Goal: Information Seeking & Learning: Find specific fact

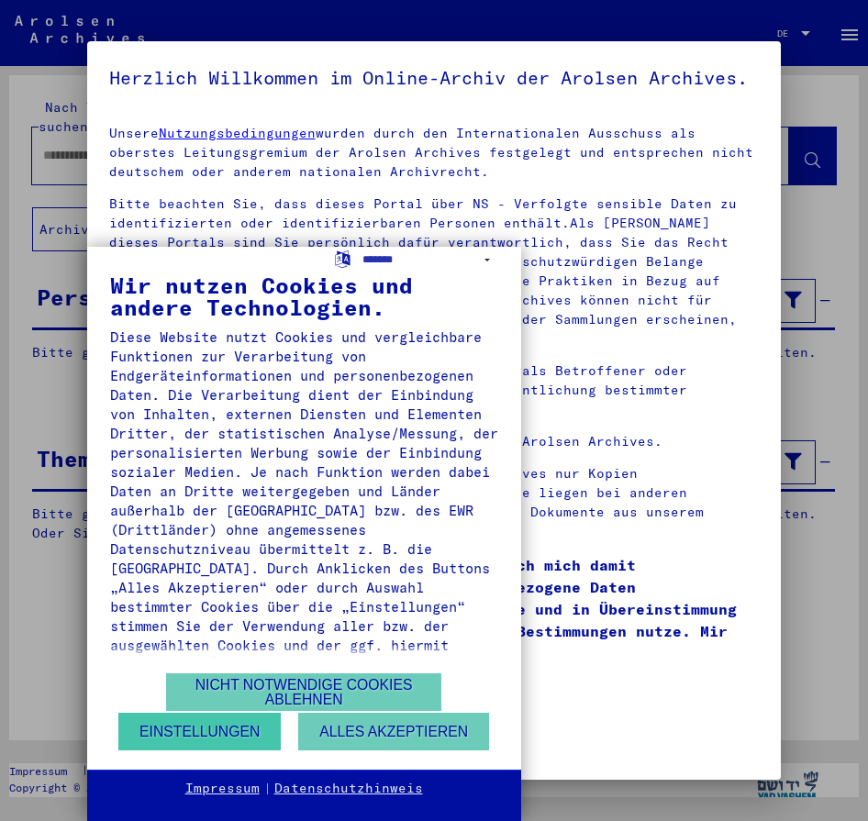
click at [254, 737] on button "Einstellungen" at bounding box center [199, 732] width 162 height 38
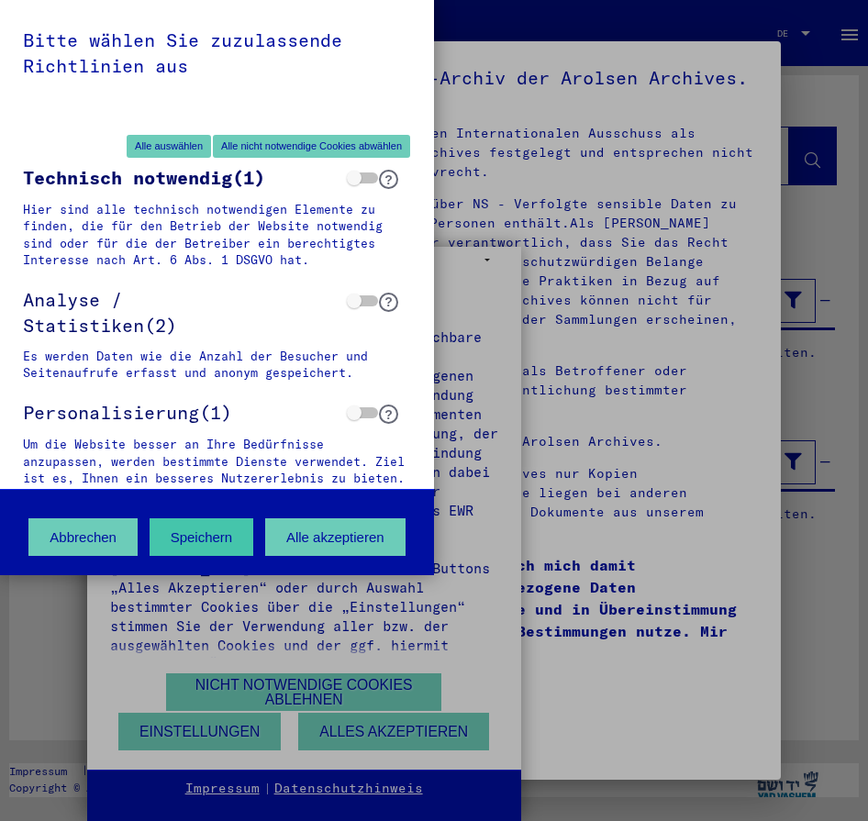
click at [249, 533] on button "Speichern" at bounding box center [201, 537] width 105 height 38
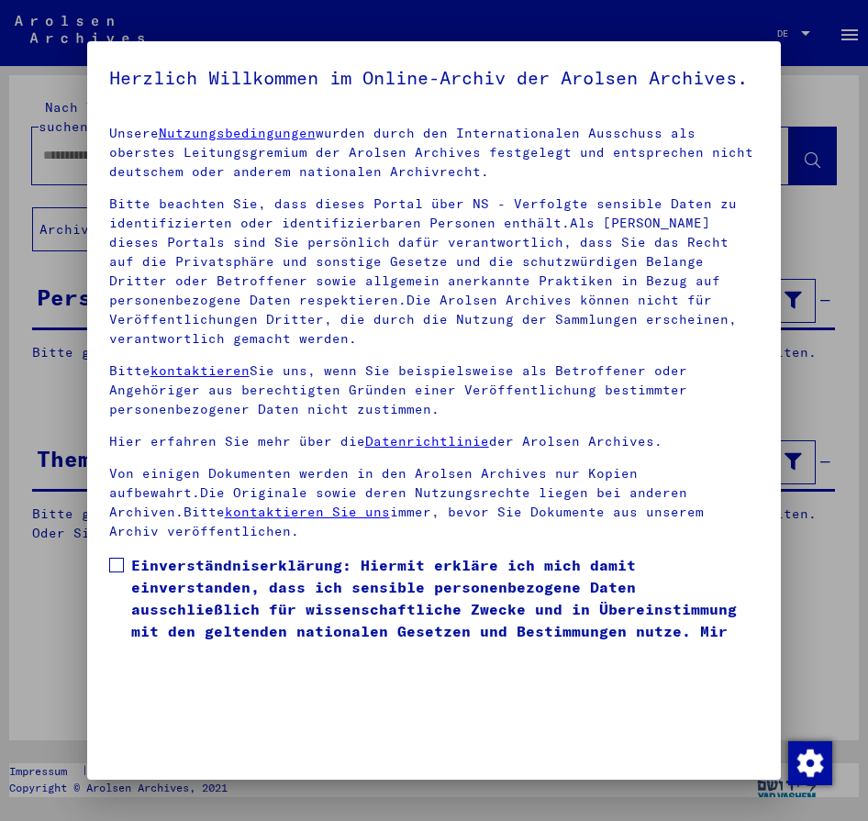
click at [112, 560] on mat-dialog-content "Unsere Nutzungsbedingungen wurden durch den Internationalen Ausschuss als obers…" at bounding box center [434, 378] width 694 height 534
click at [112, 563] on label "Einverständniserklärung: Hiermit erkläre ich mich damit einverstanden, dass ich…" at bounding box center [434, 620] width 650 height 132
click at [815, 562] on div at bounding box center [434, 410] width 868 height 821
click at [813, 756] on img "button" at bounding box center [810, 763] width 44 height 44
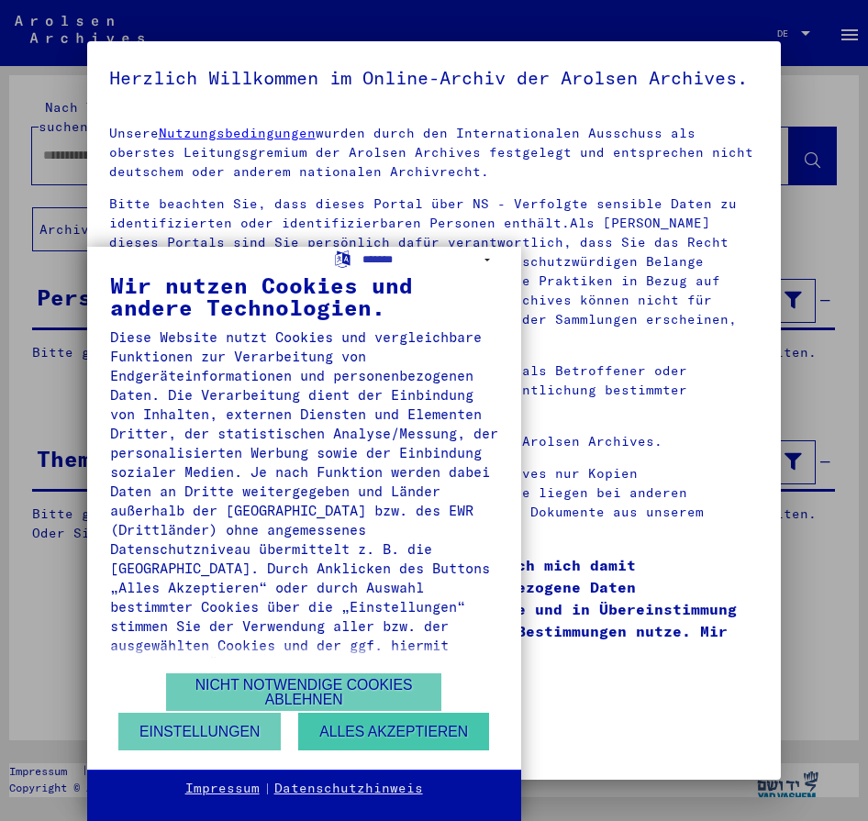
click at [349, 744] on button "Alles akzeptieren" at bounding box center [393, 732] width 191 height 38
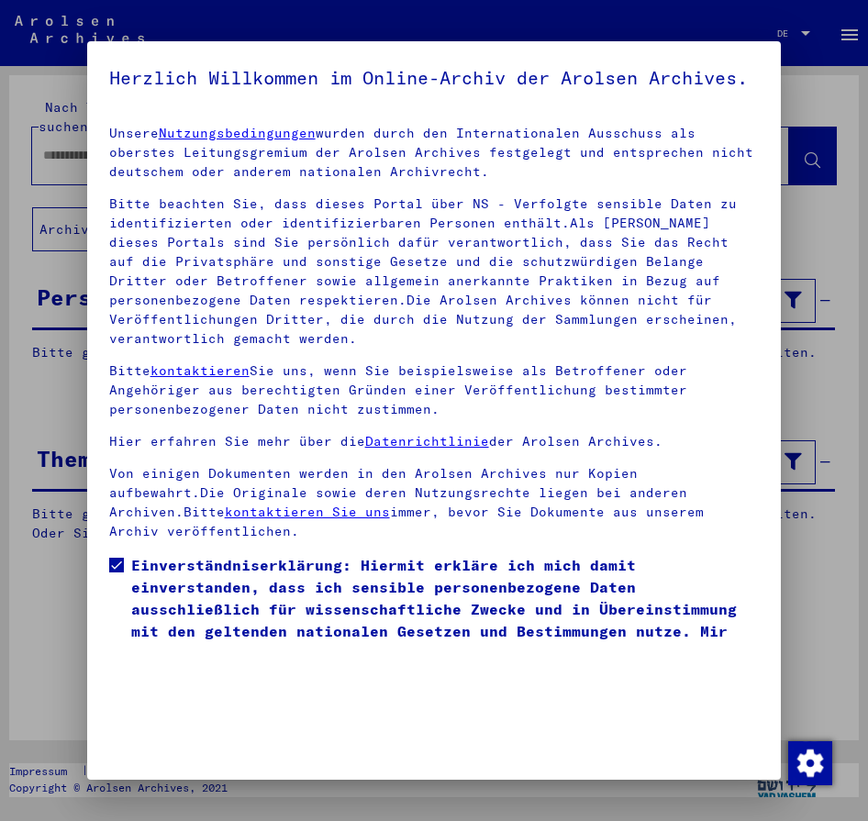
click at [834, 772] on div at bounding box center [434, 410] width 868 height 821
click at [829, 779] on img "button" at bounding box center [810, 763] width 44 height 44
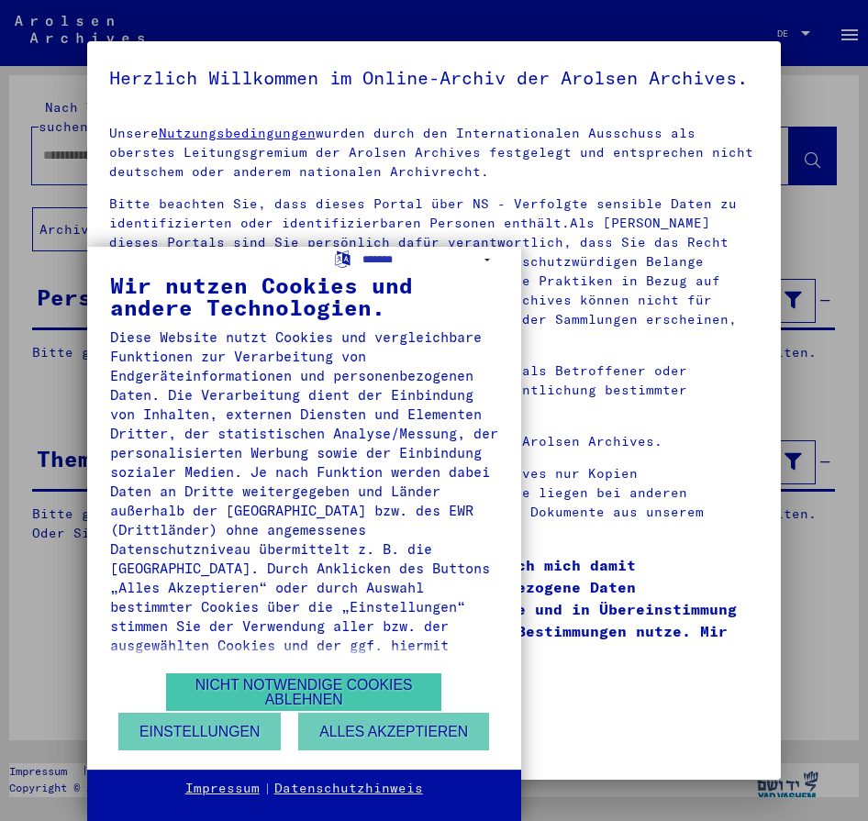
click at [245, 677] on button "Nicht notwendige Cookies ablehnen" at bounding box center [303, 692] width 275 height 38
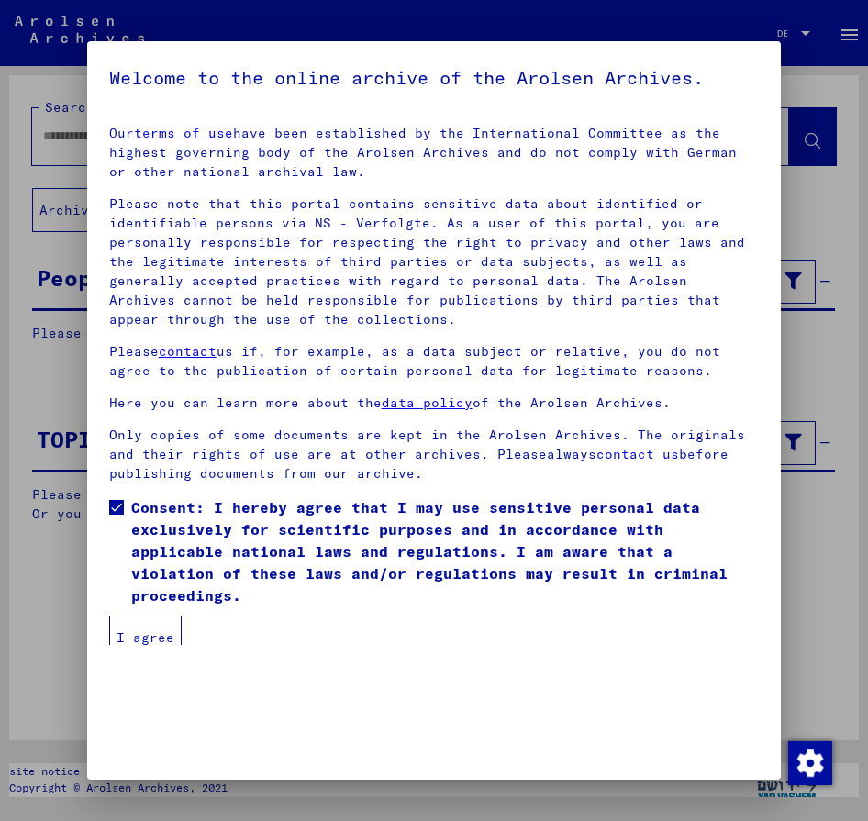
click at [163, 623] on button "I agree" at bounding box center [145, 637] width 72 height 44
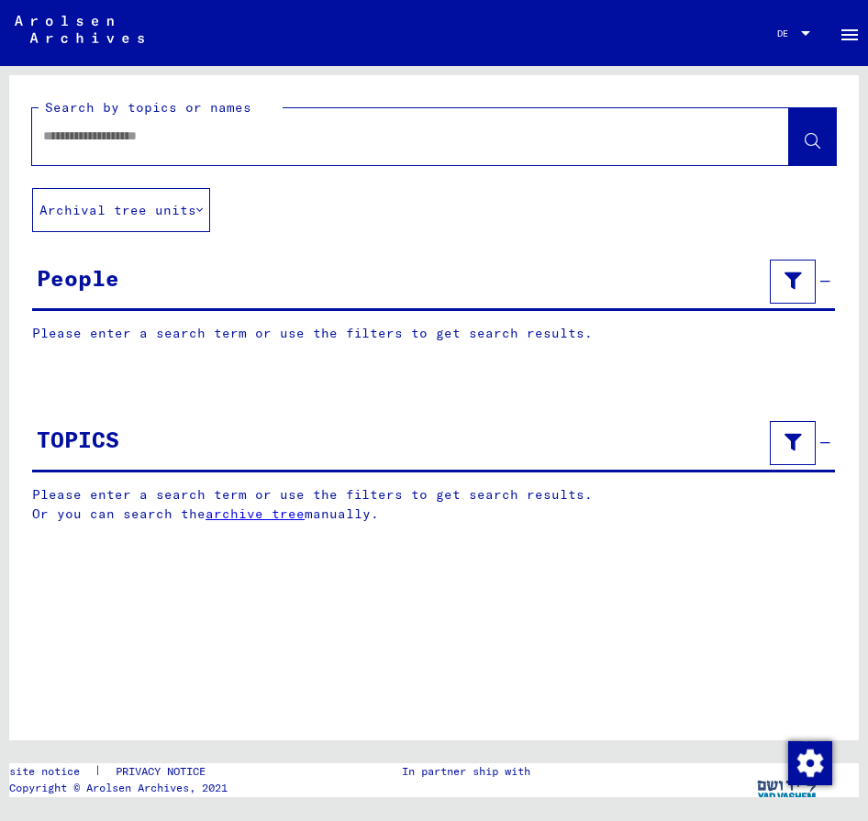
click at [277, 138] on input "text" at bounding box center [394, 136] width 702 height 19
type input "*****"
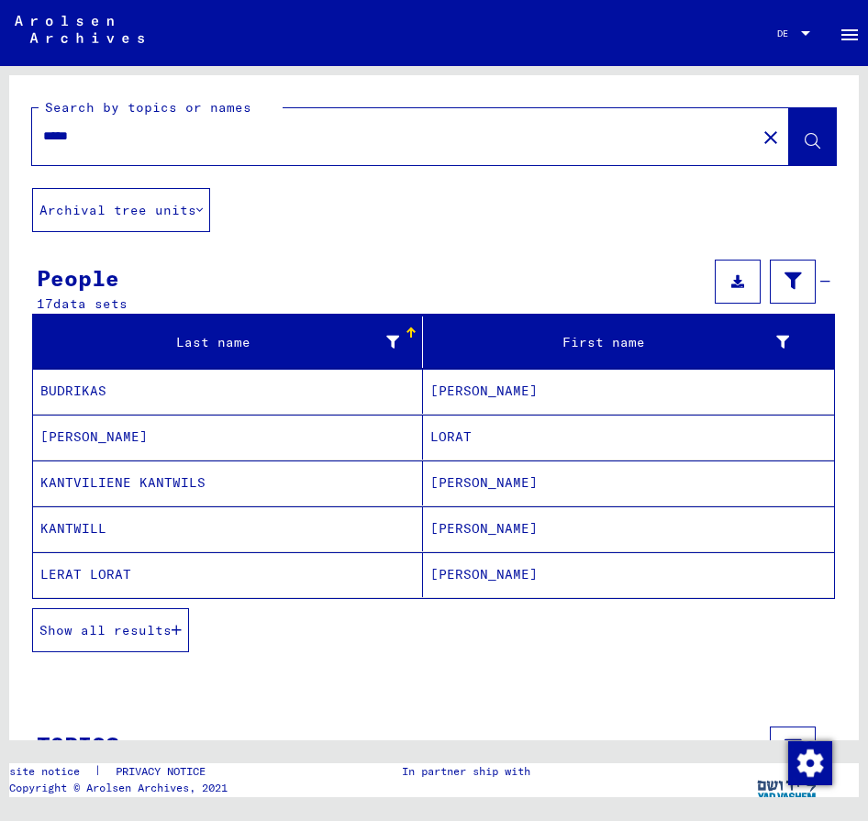
scroll to position [60, 0]
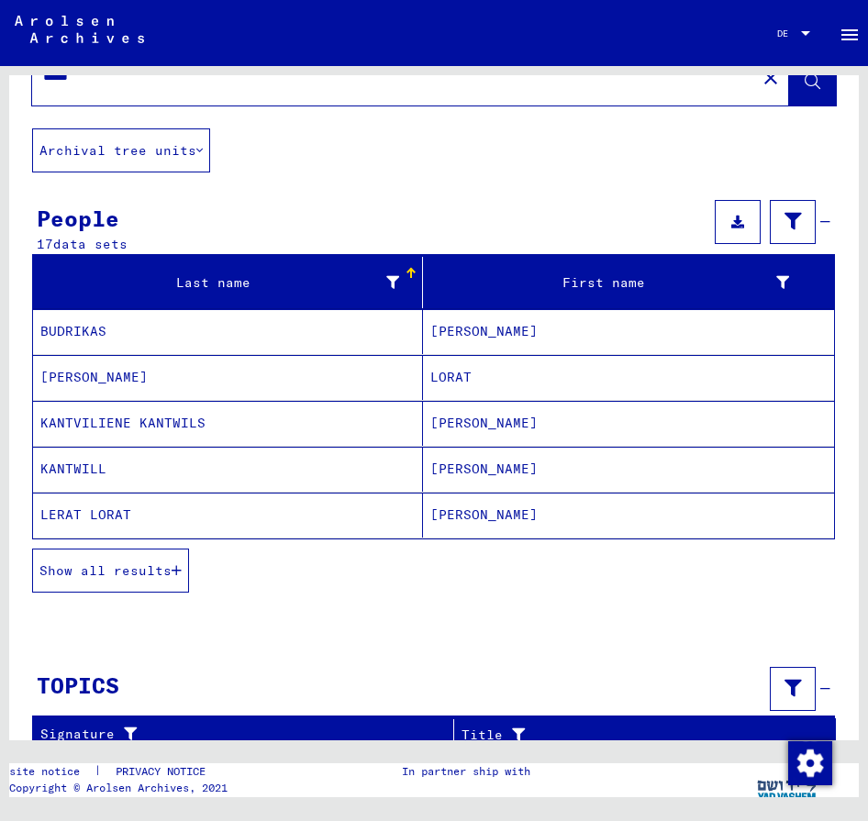
click at [143, 577] on span "Show all results" at bounding box center [105, 570] width 132 height 17
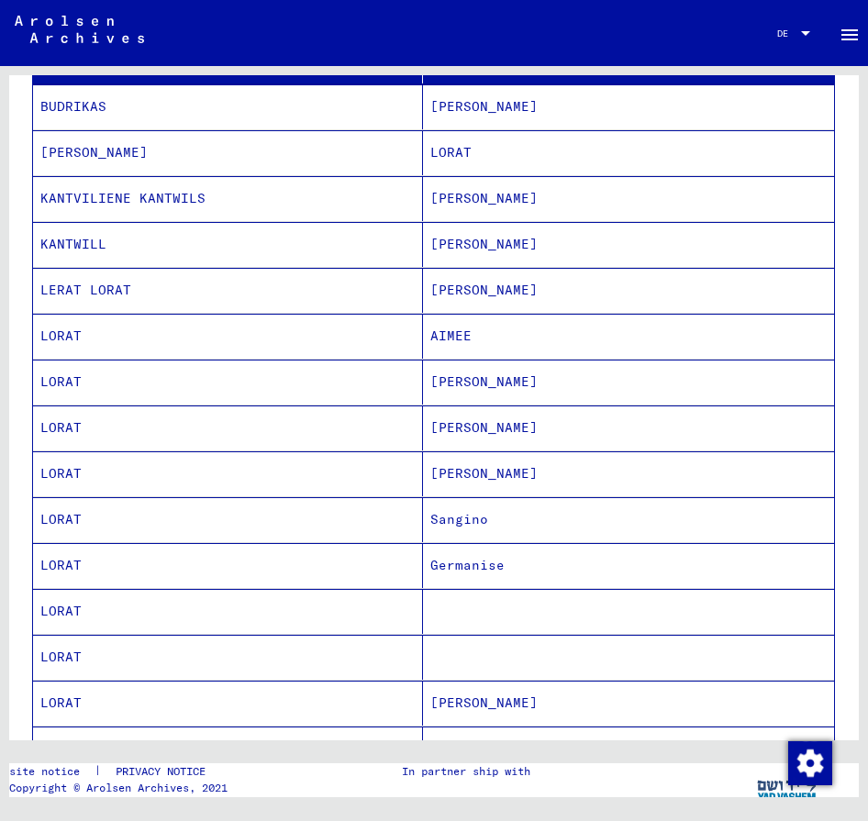
scroll to position [247, 0]
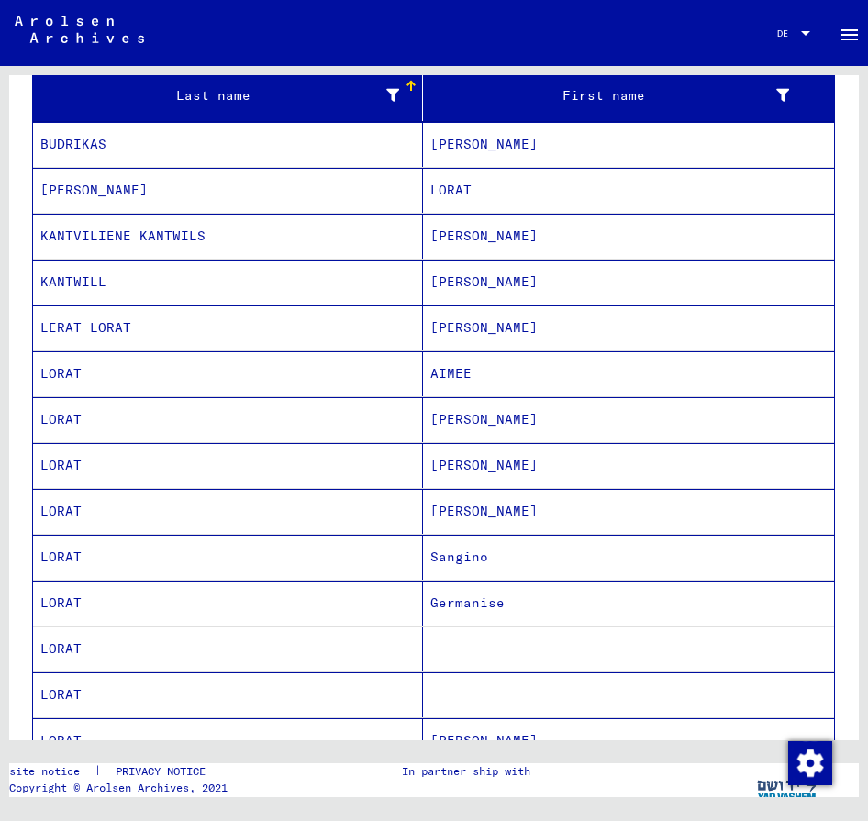
click at [455, 183] on mat-cell "LORAT" at bounding box center [628, 190] width 411 height 45
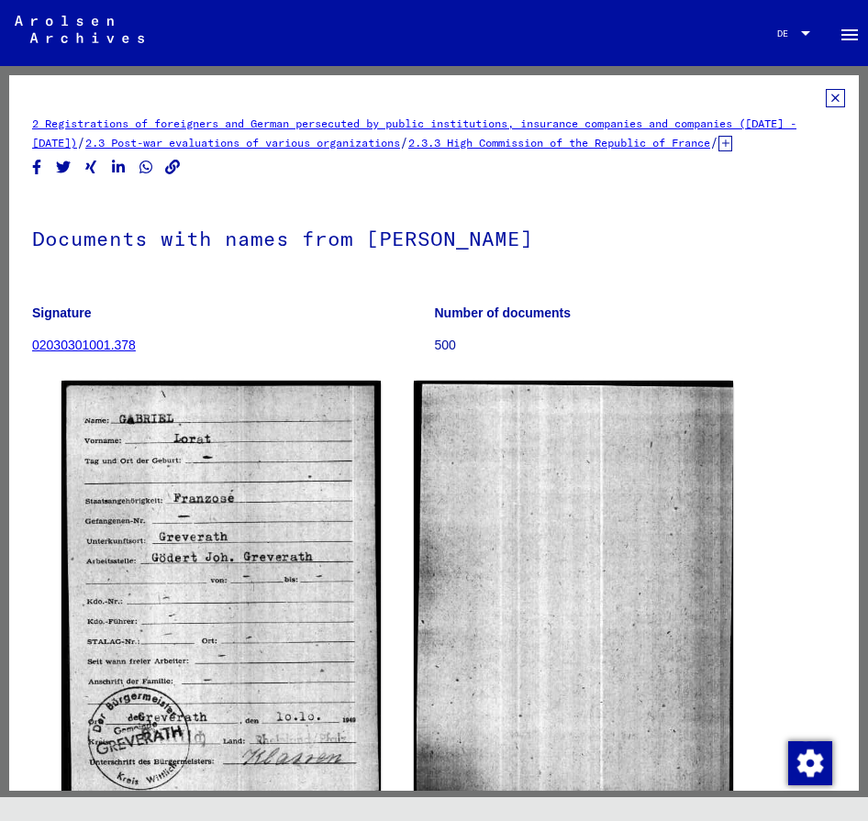
click at [832, 96] on icon at bounding box center [834, 98] width 19 height 18
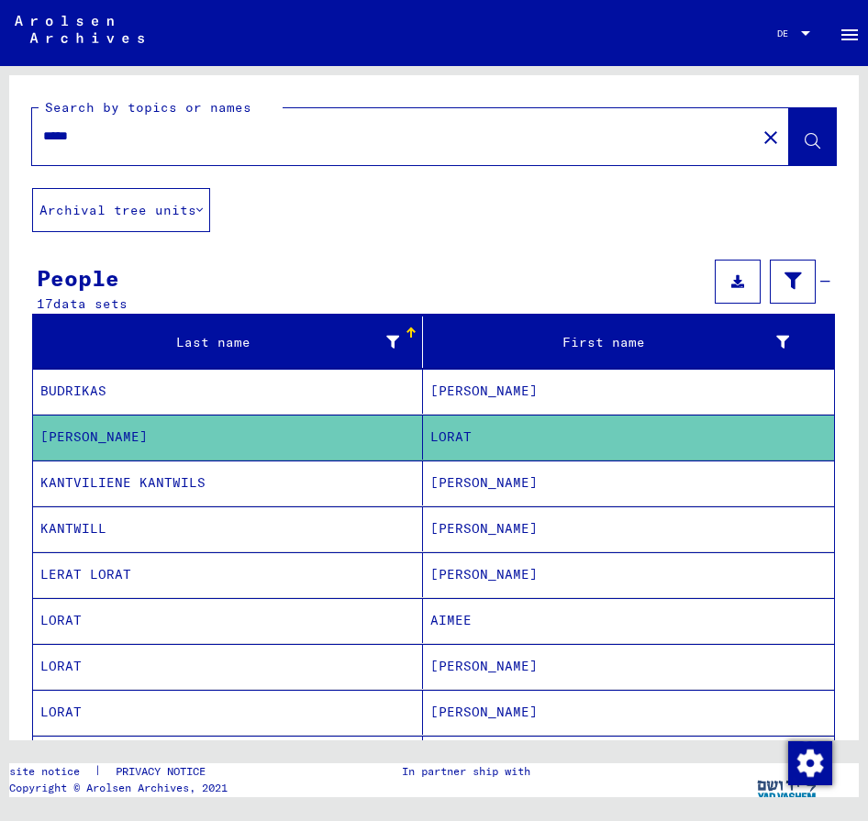
click at [491, 395] on mat-cell "[PERSON_NAME]" at bounding box center [628, 391] width 411 height 45
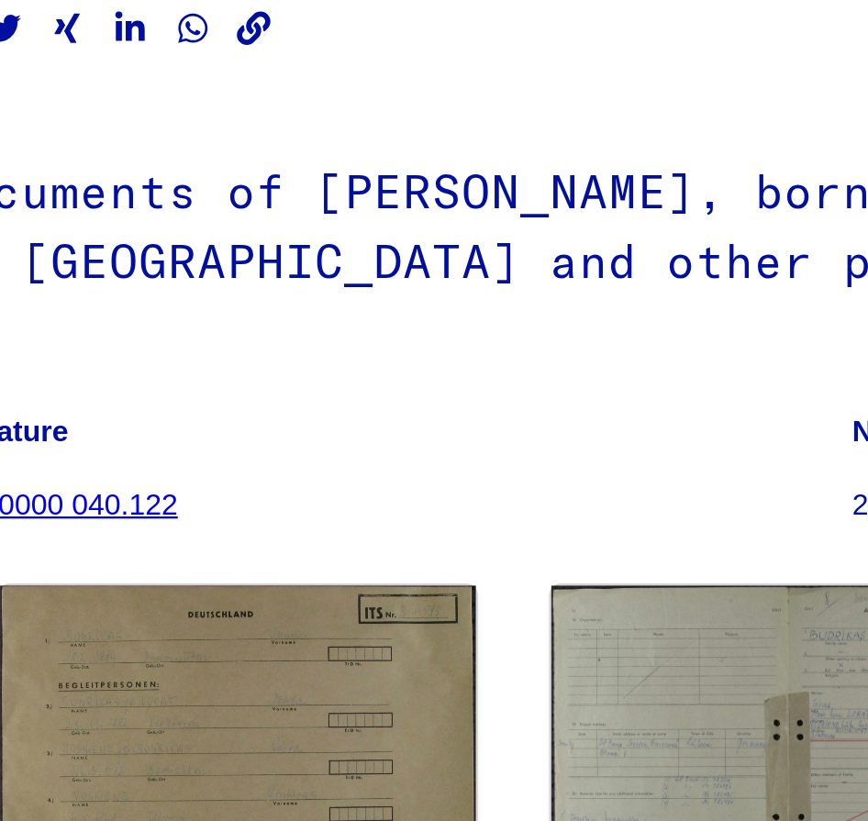
scroll to position [77, 0]
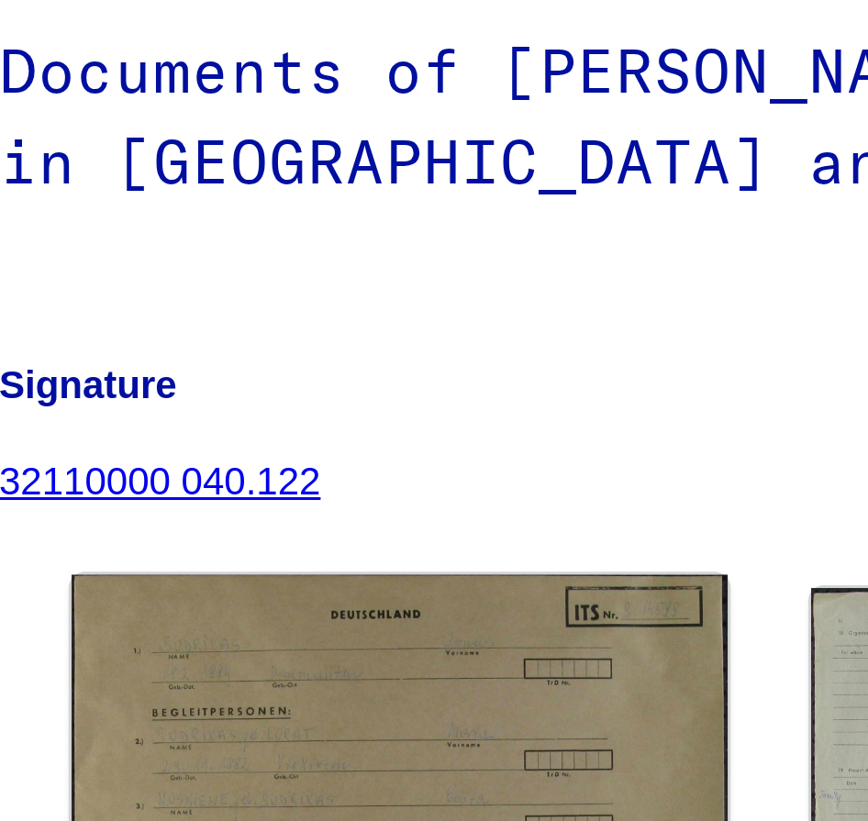
click at [125, 406] on img at bounding box center [165, 481] width 218 height 151
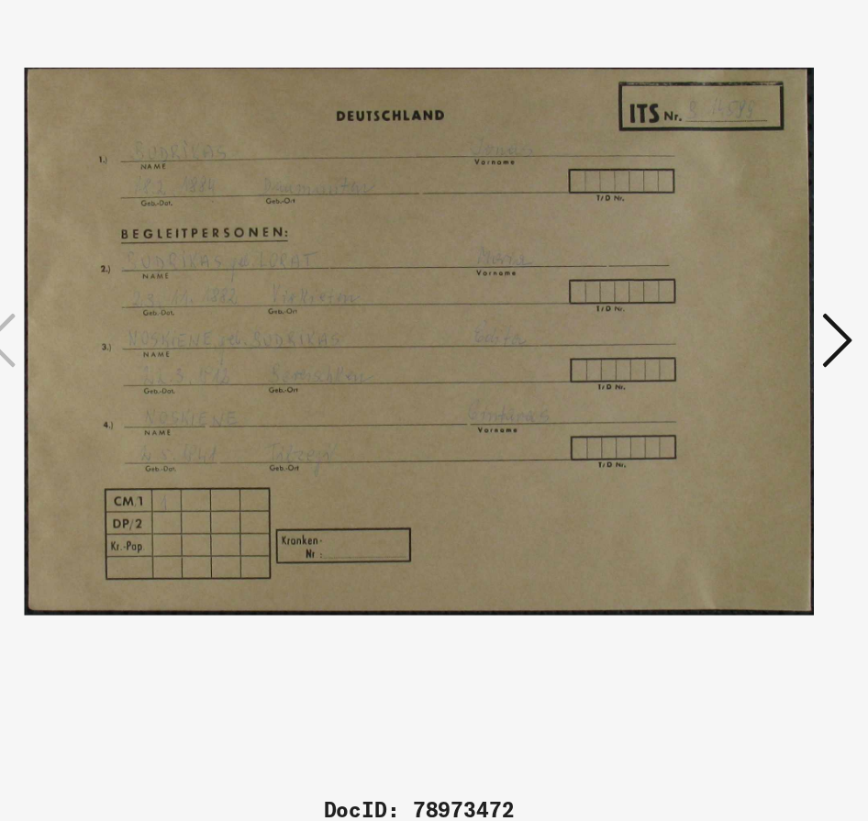
click at [603, 46] on div at bounding box center [434, 364] width 694 height 637
click at [718, 338] on button at bounding box center [734, 364] width 33 height 52
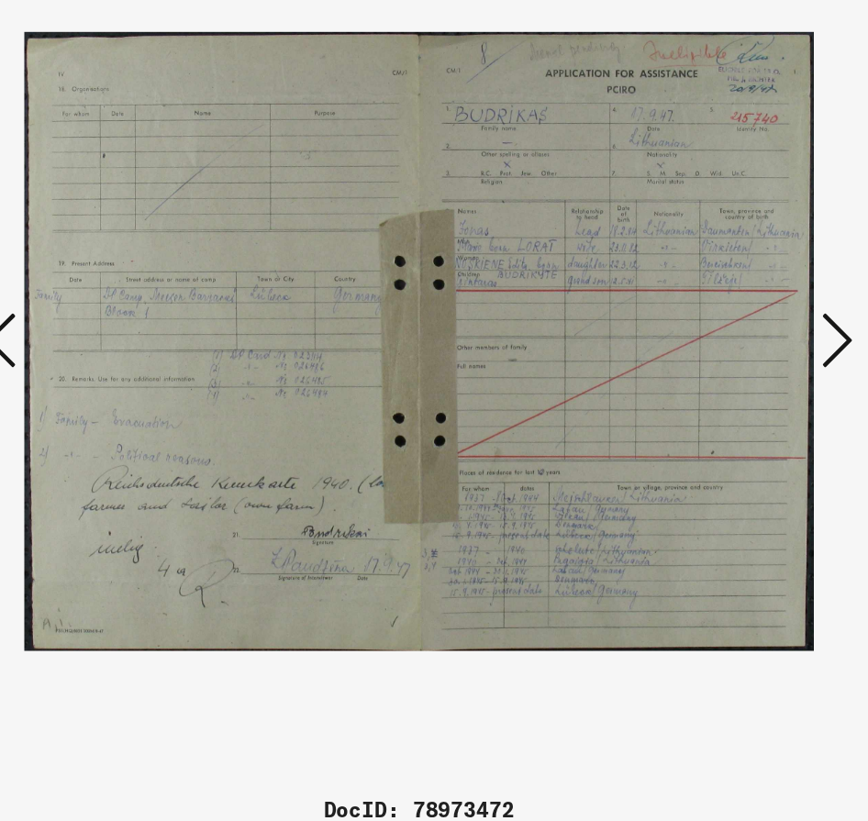
click at [724, 341] on icon at bounding box center [735, 363] width 22 height 44
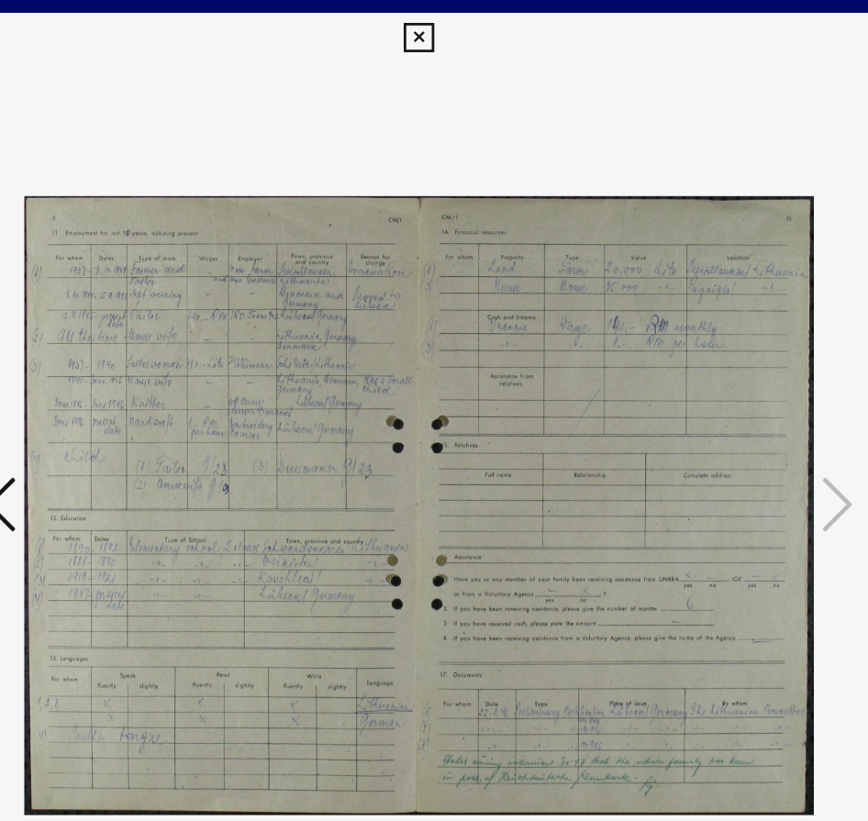
scroll to position [0, 0]
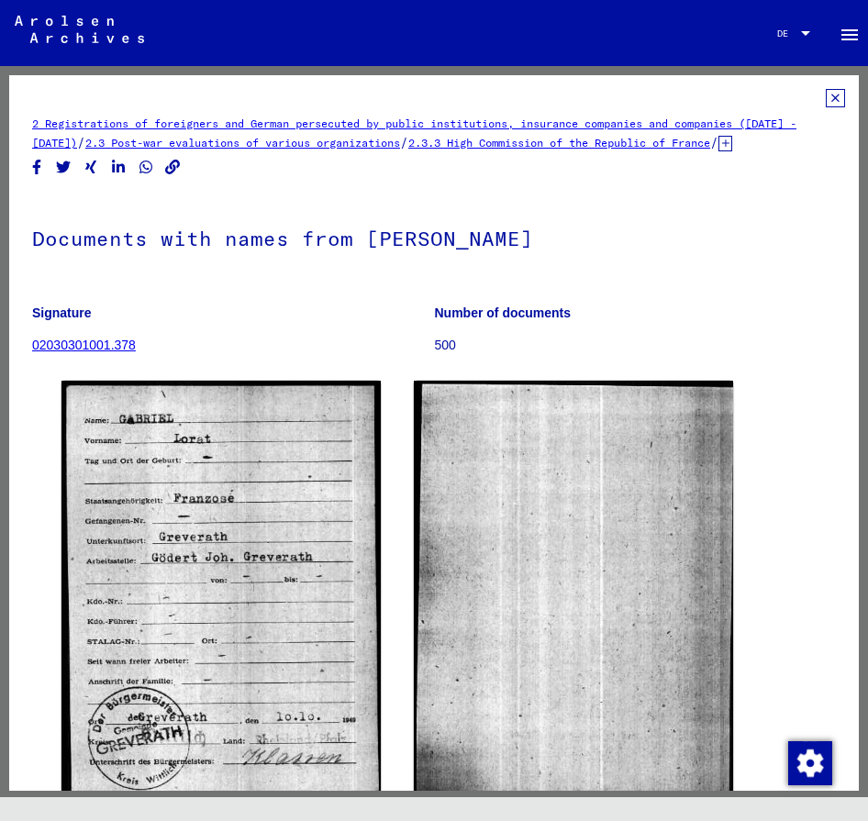
click at [834, 96] on icon at bounding box center [834, 98] width 19 height 18
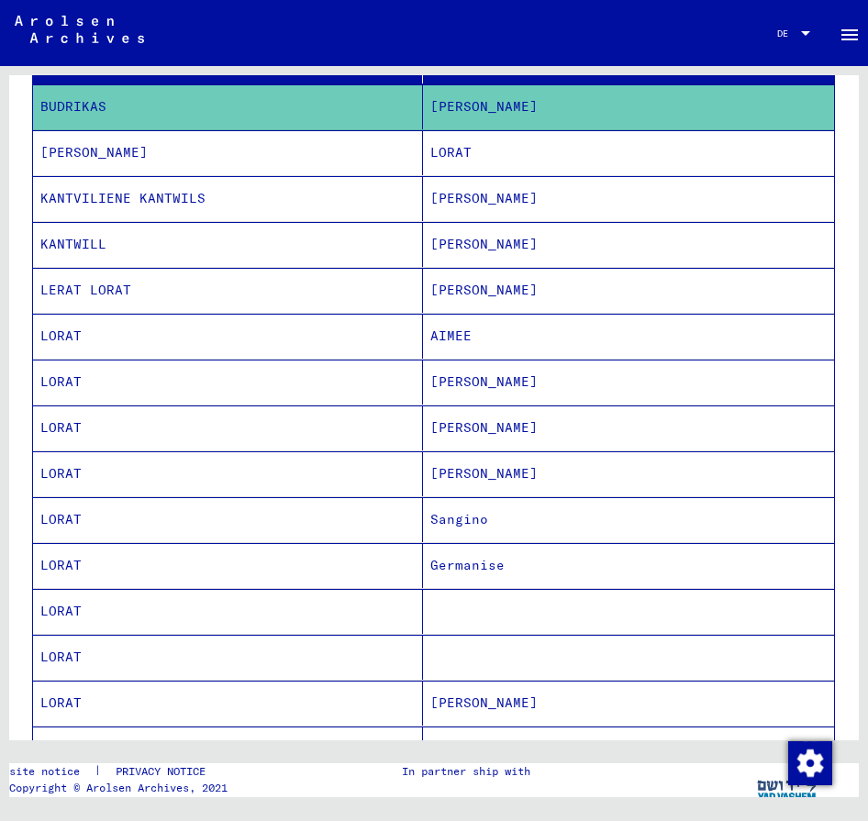
scroll to position [334, 0]
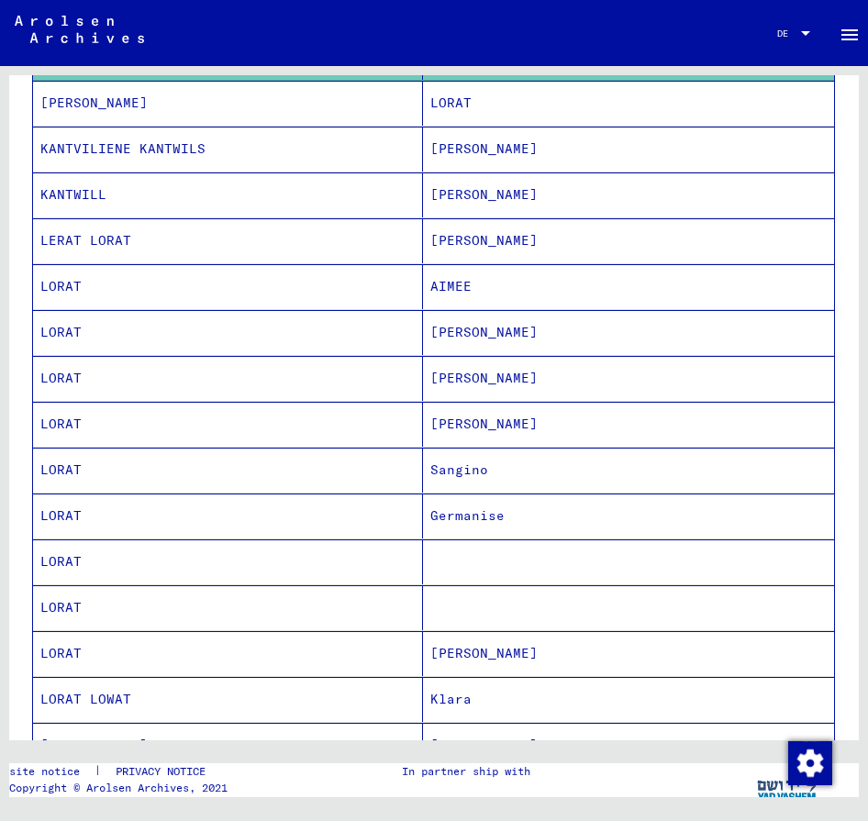
click at [512, 190] on mat-cell "[PERSON_NAME]" at bounding box center [628, 194] width 411 height 45
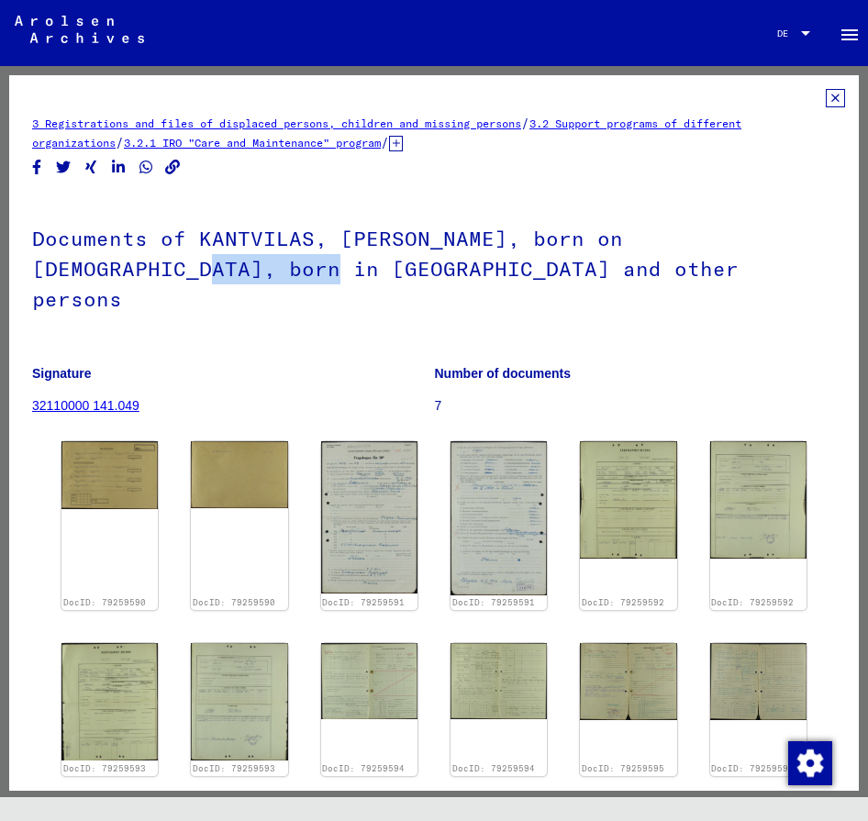
drag, startPoint x: 159, startPoint y: 274, endPoint x: 28, endPoint y: 274, distance: 130.2
click at [28, 274] on yv-its-full-details "3 Registrations and files of displaced persons, children and missing persons / …" at bounding box center [433, 569] width 849 height 960
copy h1 "GINCAICIAI"
click at [88, 441] on img at bounding box center [109, 475] width 96 height 68
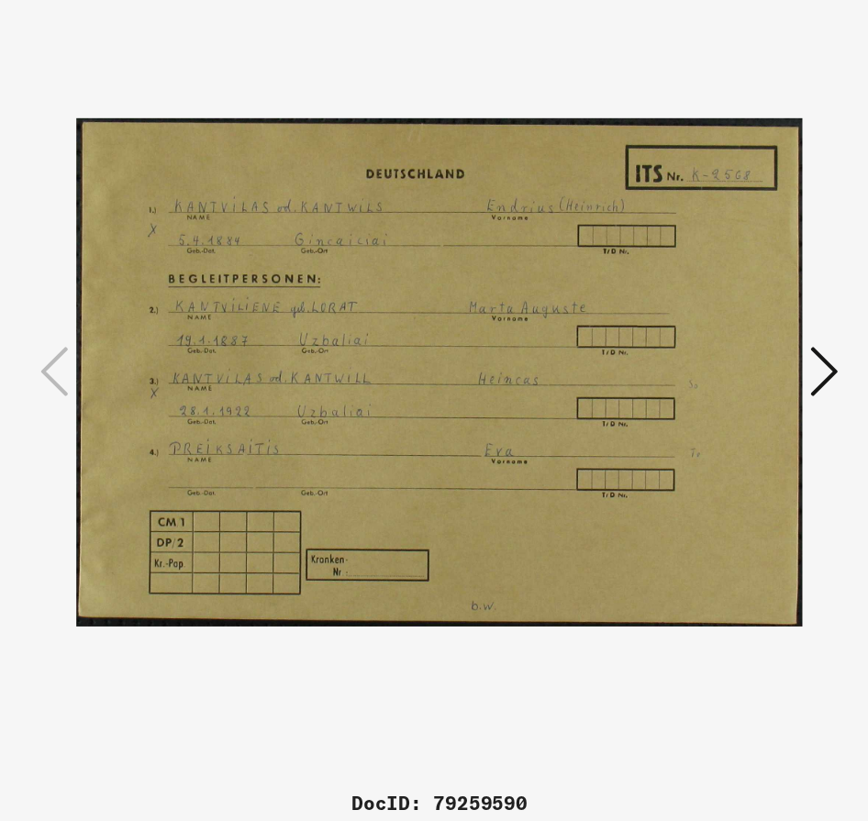
click at [724, 341] on icon at bounding box center [735, 363] width 22 height 44
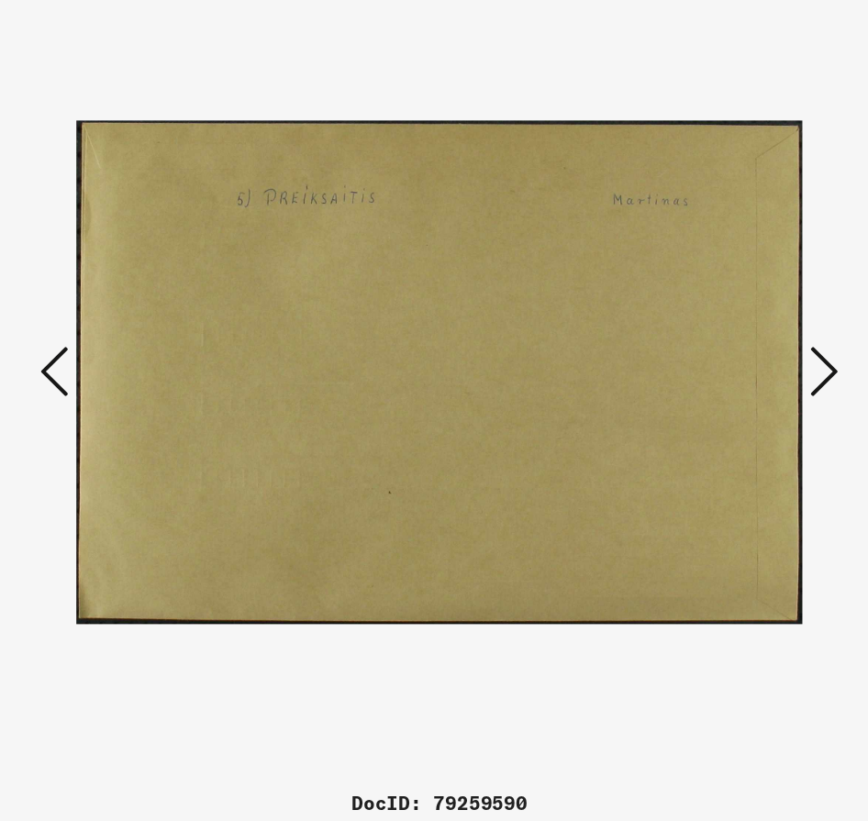
click at [122, 341] on icon at bounding box center [133, 363] width 22 height 44
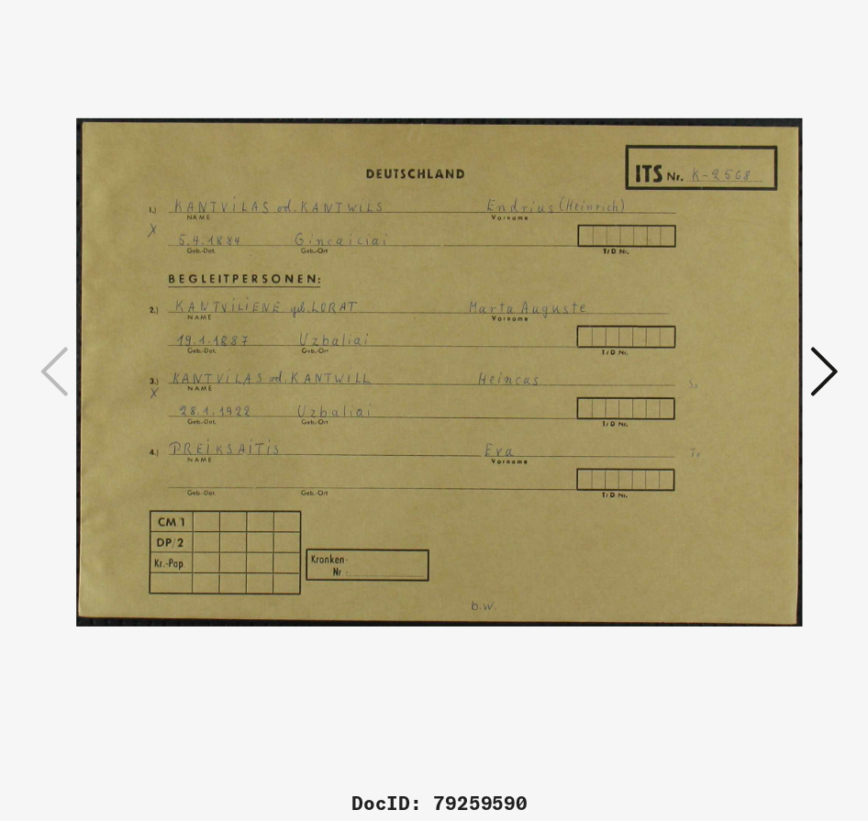
click at [724, 341] on icon at bounding box center [735, 363] width 22 height 44
